Goal: Task Accomplishment & Management: Complete application form

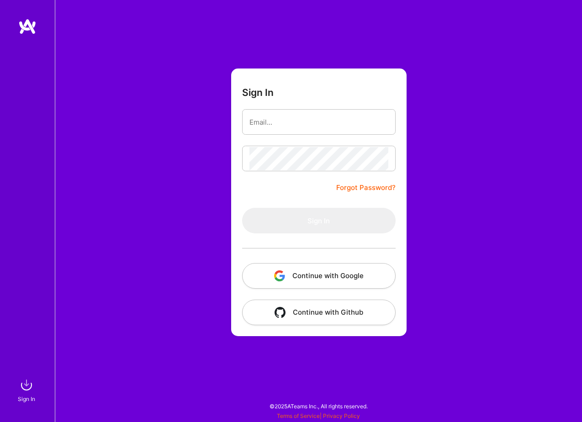
click at [302, 276] on button "Continue with Google" at bounding box center [318, 276] width 153 height 26
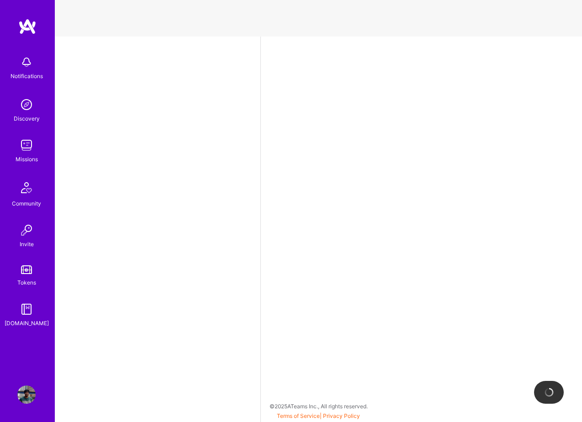
select select "GB"
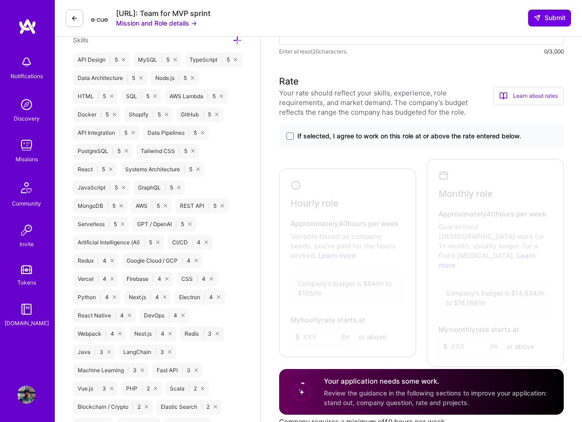
scroll to position [534, 0]
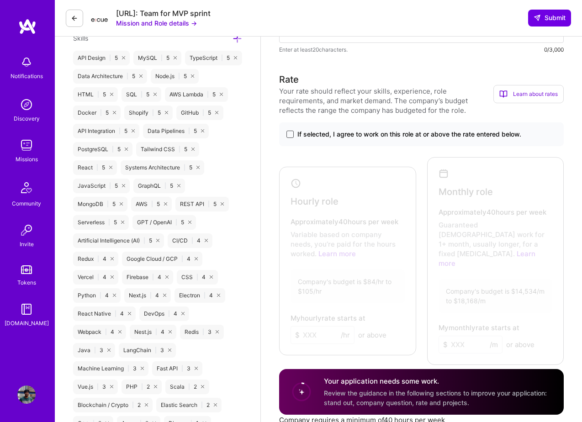
click at [289, 132] on span at bounding box center [289, 134] width 7 height 7
click at [0, 0] on input "If selected, I agree to work on this role at or above the rate entered below." at bounding box center [0, 0] width 0 height 0
